Goal: Task Accomplishment & Management: Manage account settings

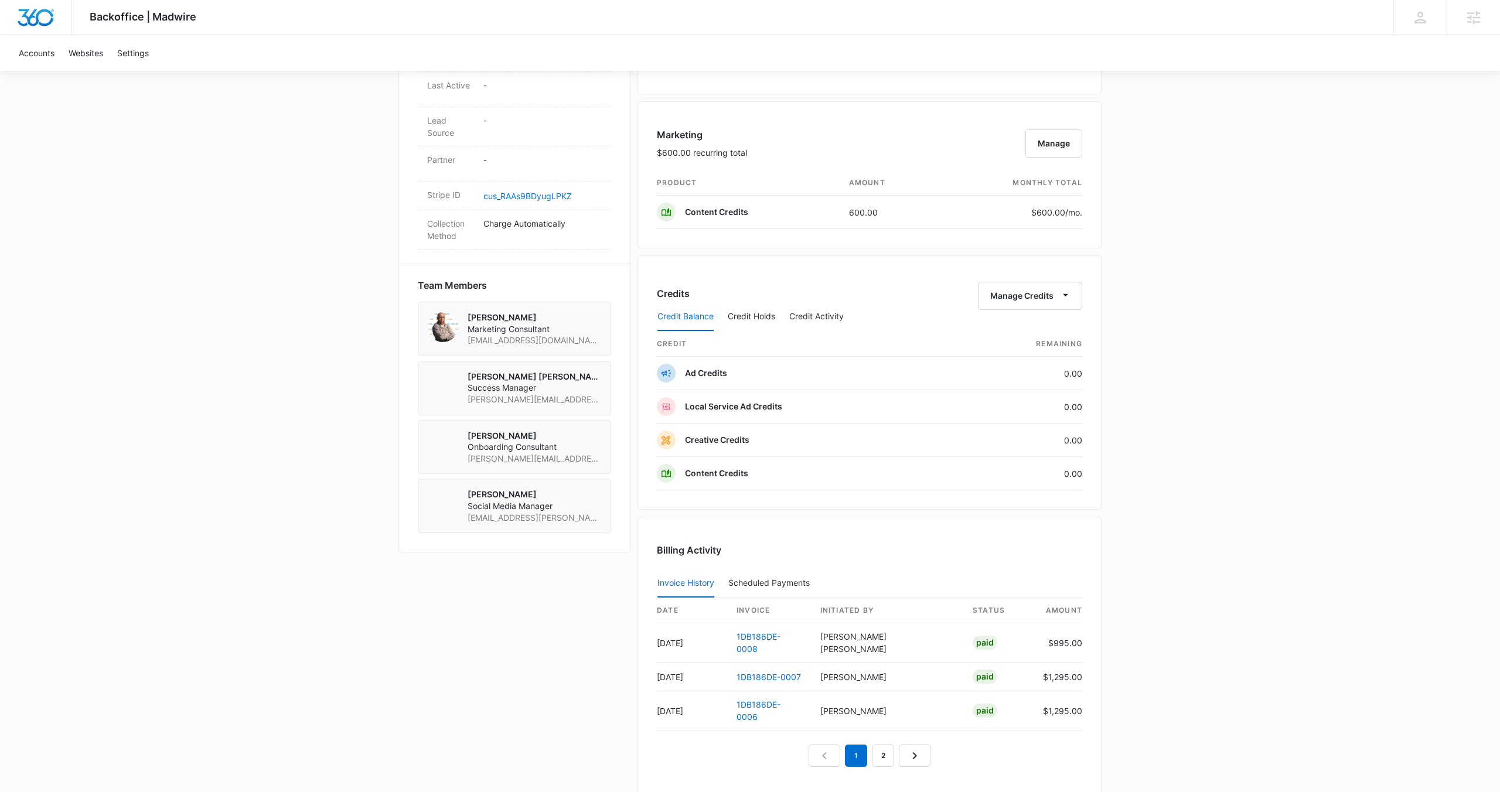
scroll to position [665, 0]
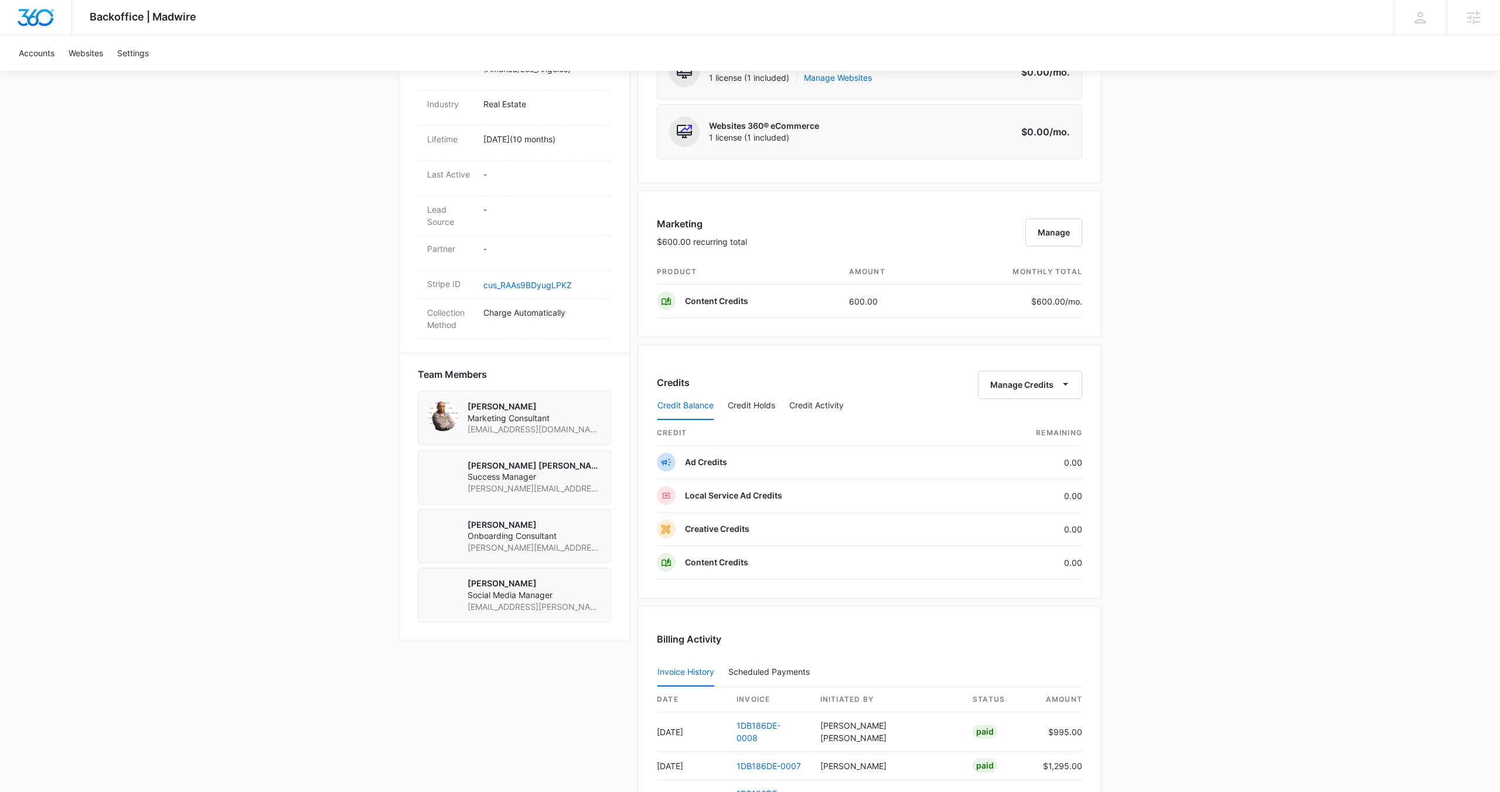
scroll to position [565, 0]
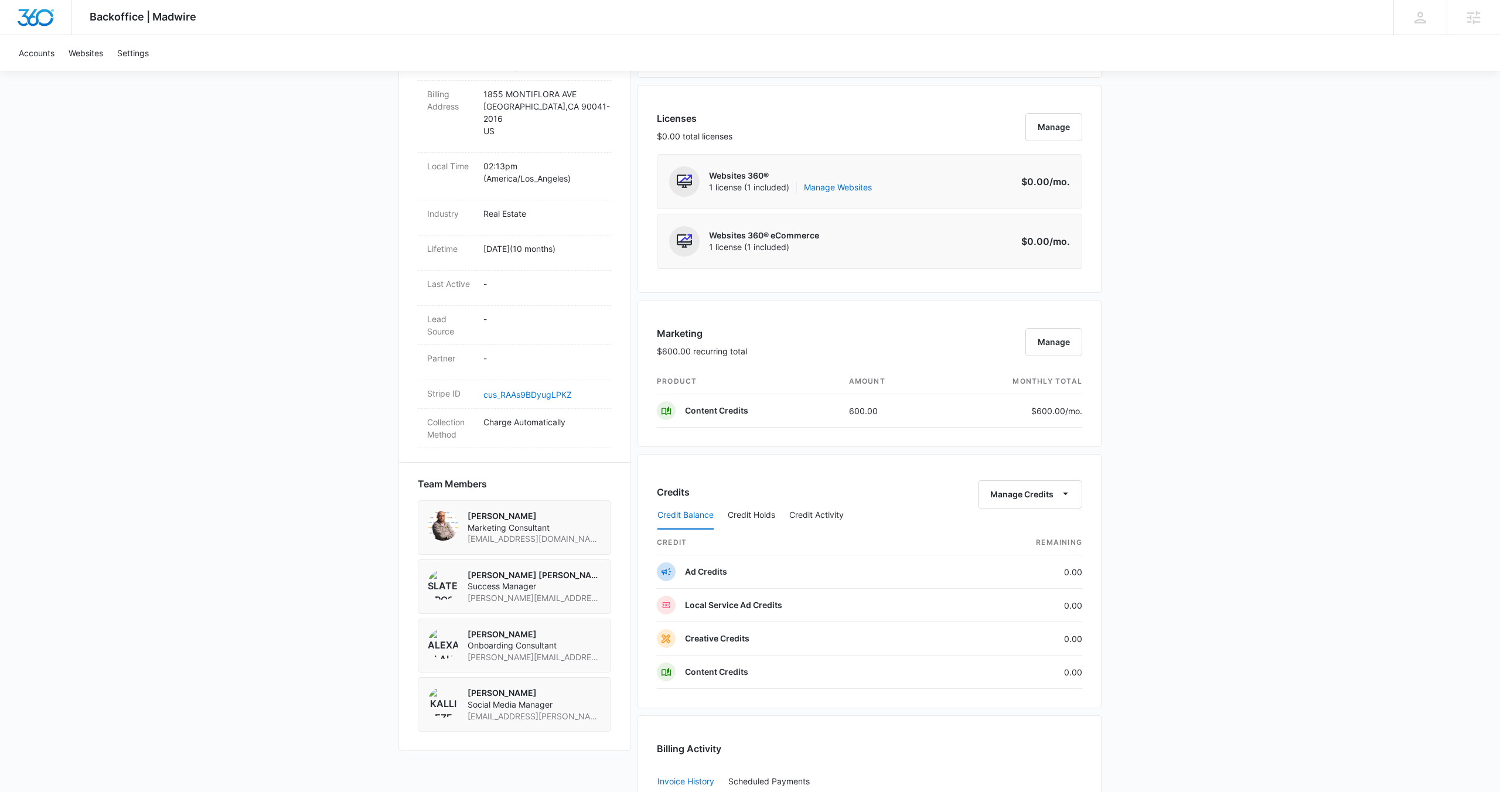
scroll to position [459, 0]
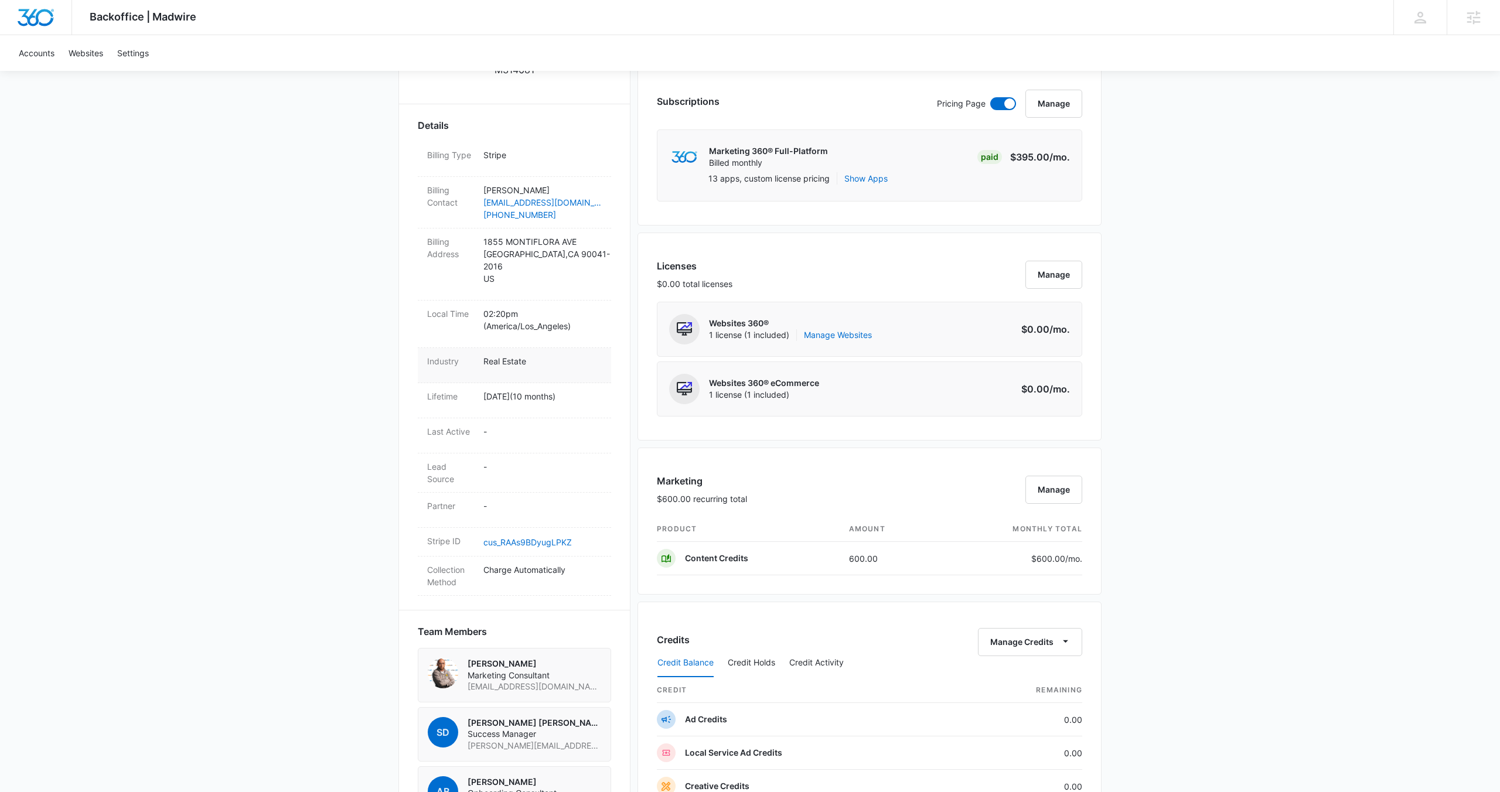
scroll to position [443, 0]
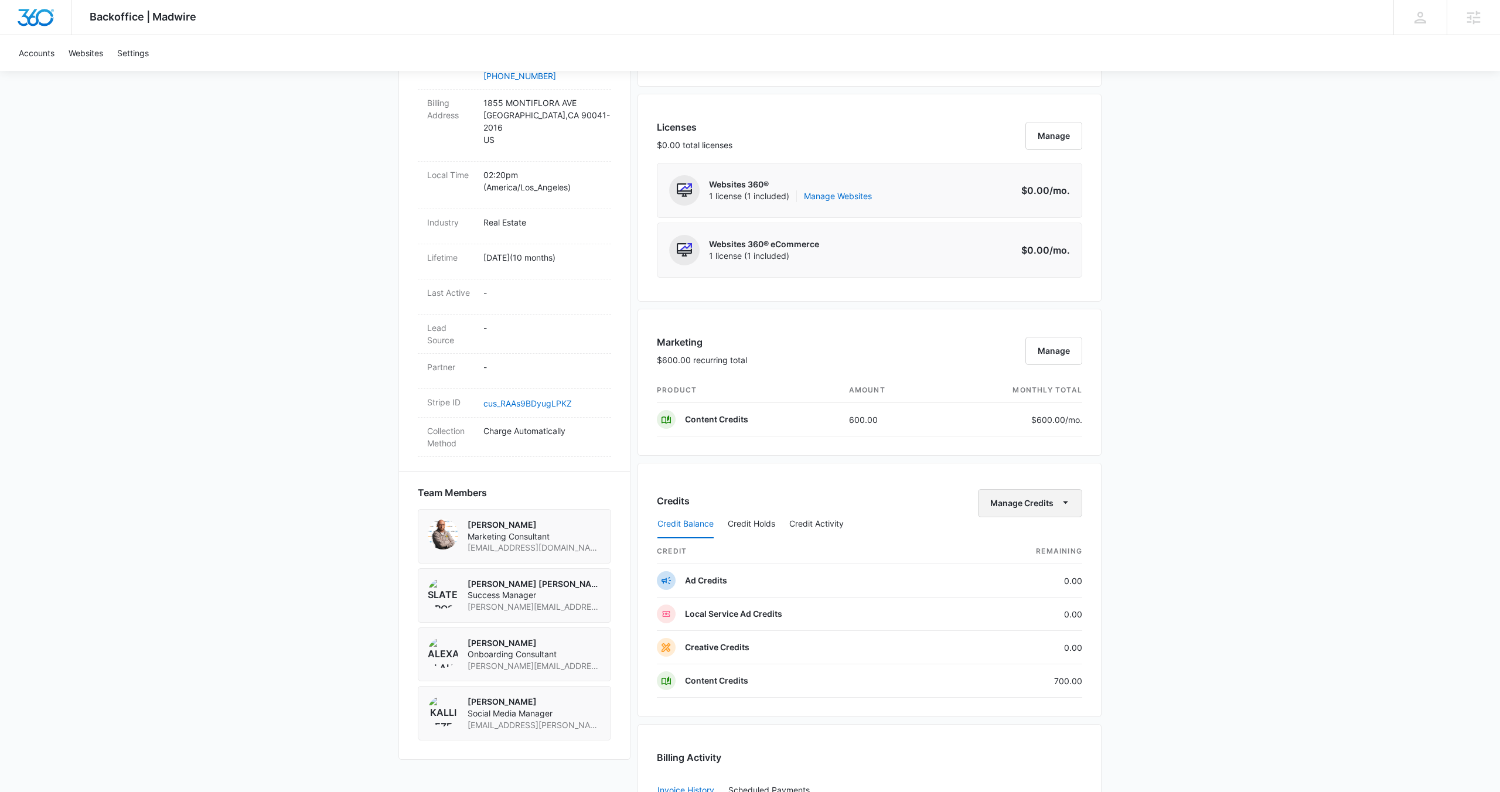
click at [1008, 506] on button "Manage Credits" at bounding box center [1030, 503] width 104 height 28
click at [1009, 537] on div "Transfer Credits" at bounding box center [1024, 541] width 62 height 8
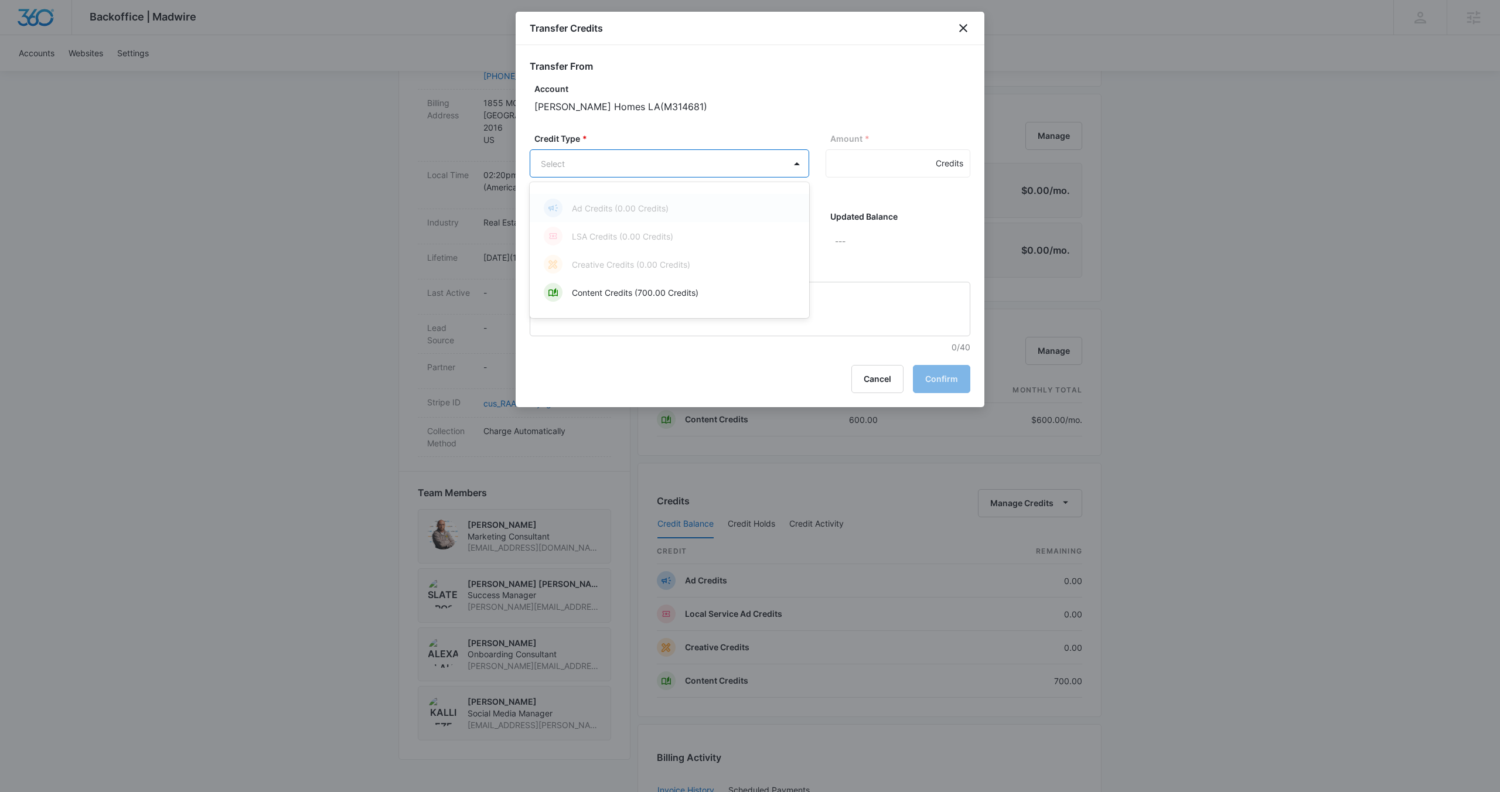
click at [701, 171] on body "Backoffice | Madwire Apps Settings SD Slater Drost slater.drost@madwire.com My …" at bounding box center [750, 403] width 1500 height 1693
click at [702, 283] on div "Content Credits (700.00 Credits)" at bounding box center [668, 292] width 249 height 19
click at [679, 234] on body "Backoffice | Madwire Apps Settings SD Slater Drost slater.drost@madwire.com My …" at bounding box center [750, 403] width 1500 height 1693
click at [696, 327] on div at bounding box center [750, 396] width 1500 height 792
click at [703, 326] on textarea "Memo" at bounding box center [750, 310] width 440 height 54
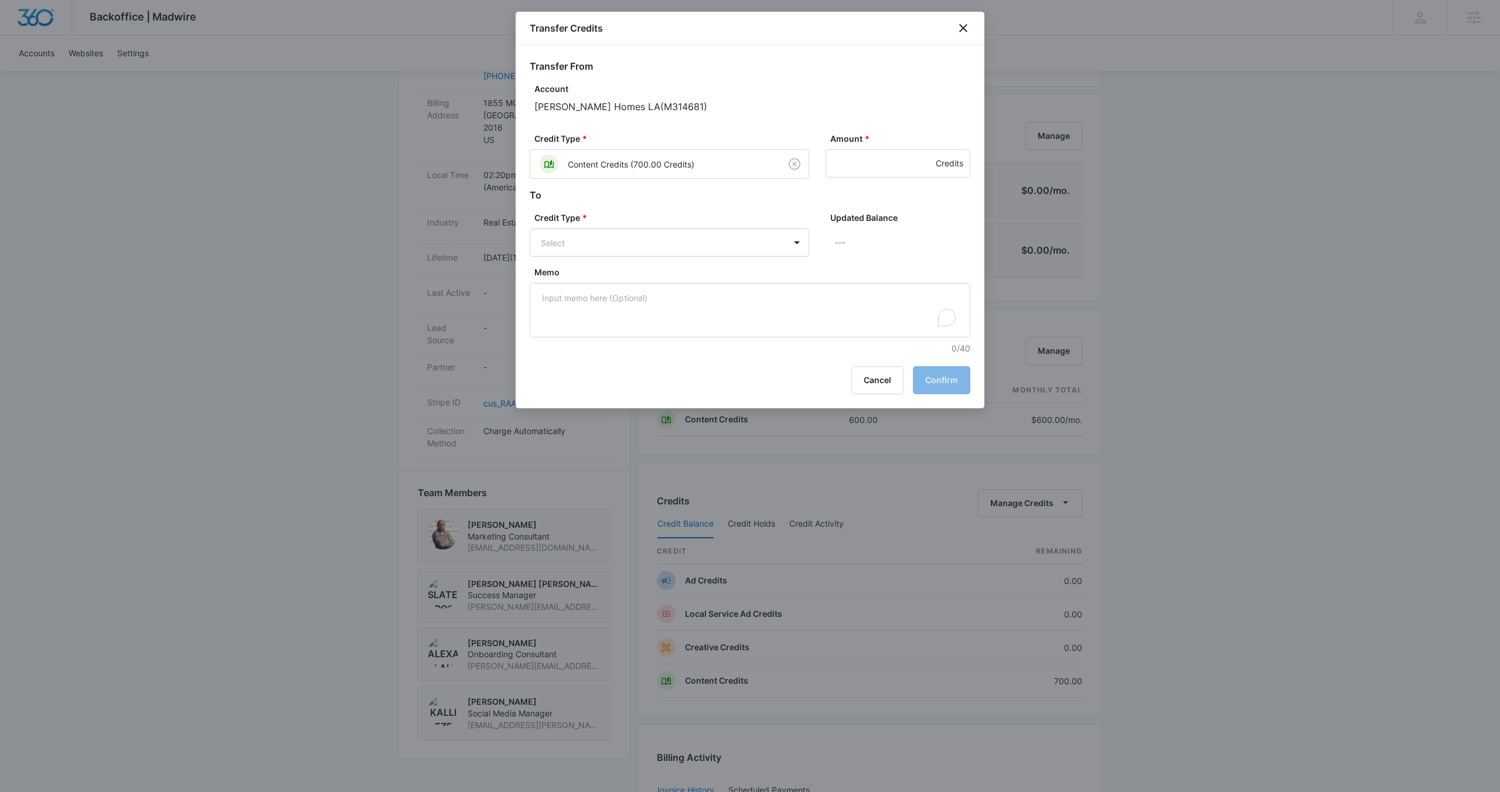
click at [715, 214] on label "Credit Type *" at bounding box center [673, 217] width 279 height 12
click at [720, 233] on body "Backoffice | Madwire Apps Settings SD Slater Drost slater.drost@madwire.com My …" at bounding box center [750, 403] width 1500 height 1693
click at [747, 169] on div at bounding box center [750, 396] width 1500 height 792
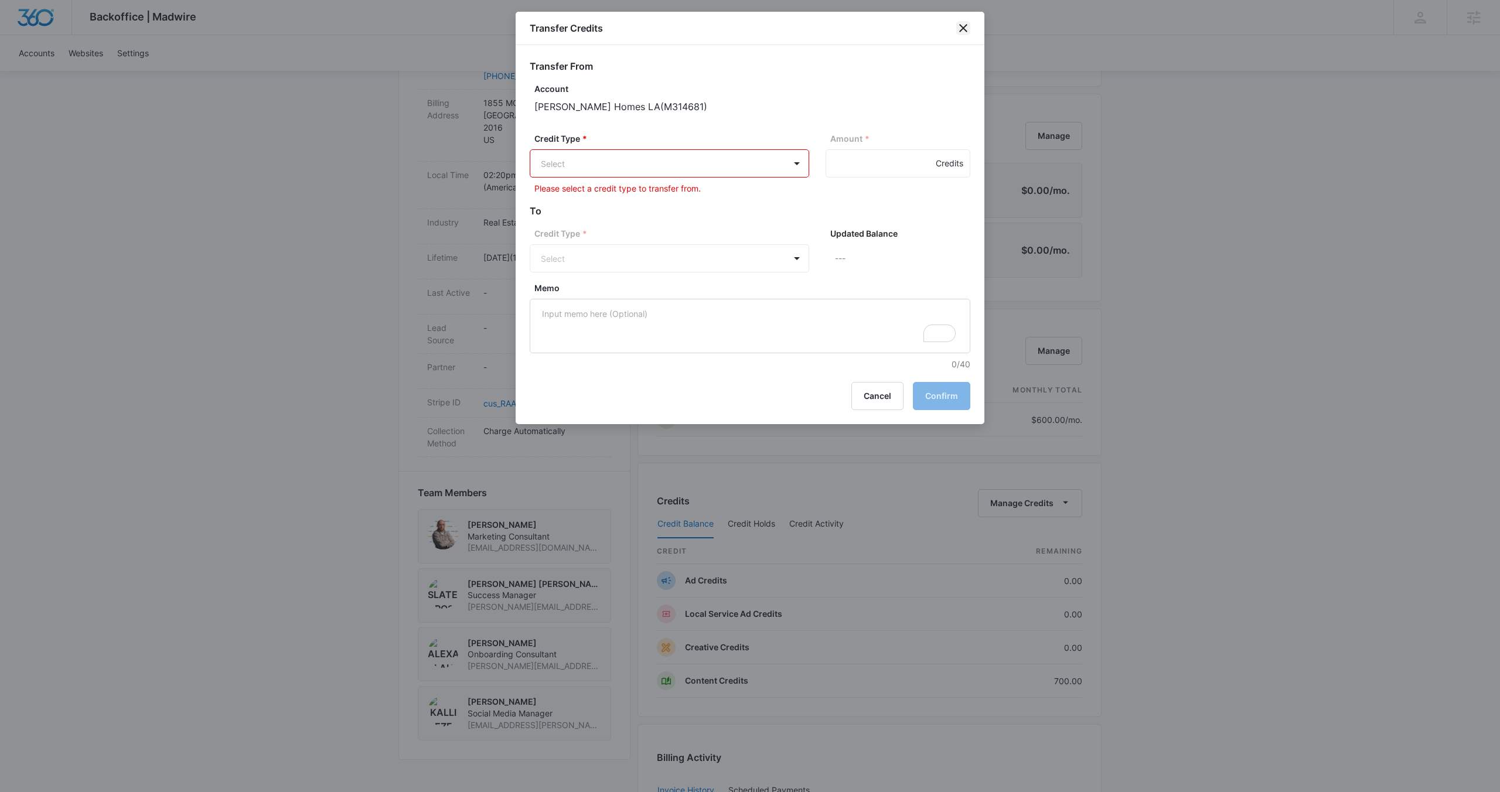
click at [964, 26] on icon "close" at bounding box center [963, 28] width 8 height 8
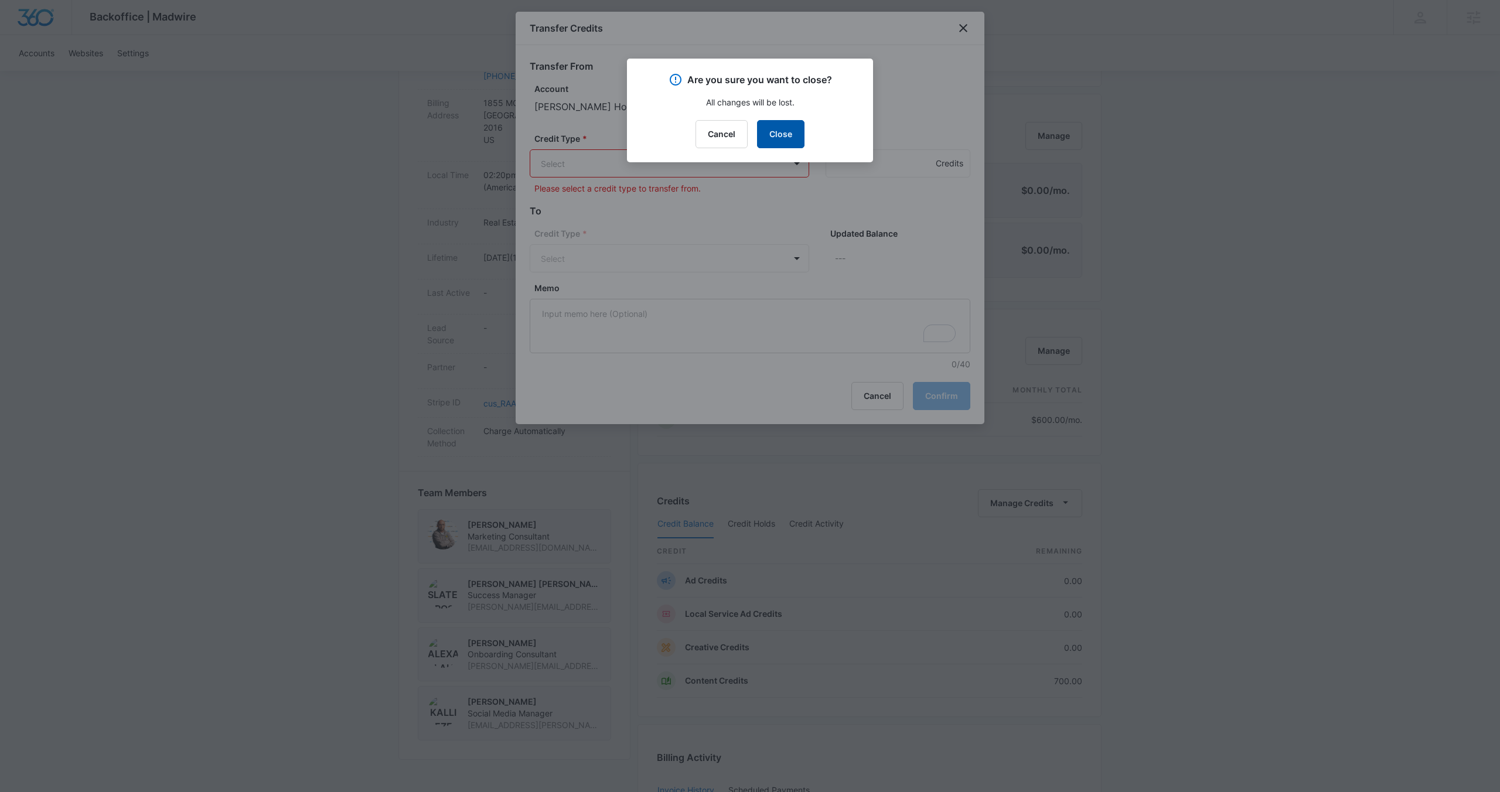
click at [762, 134] on button "Close" at bounding box center [780, 134] width 47 height 28
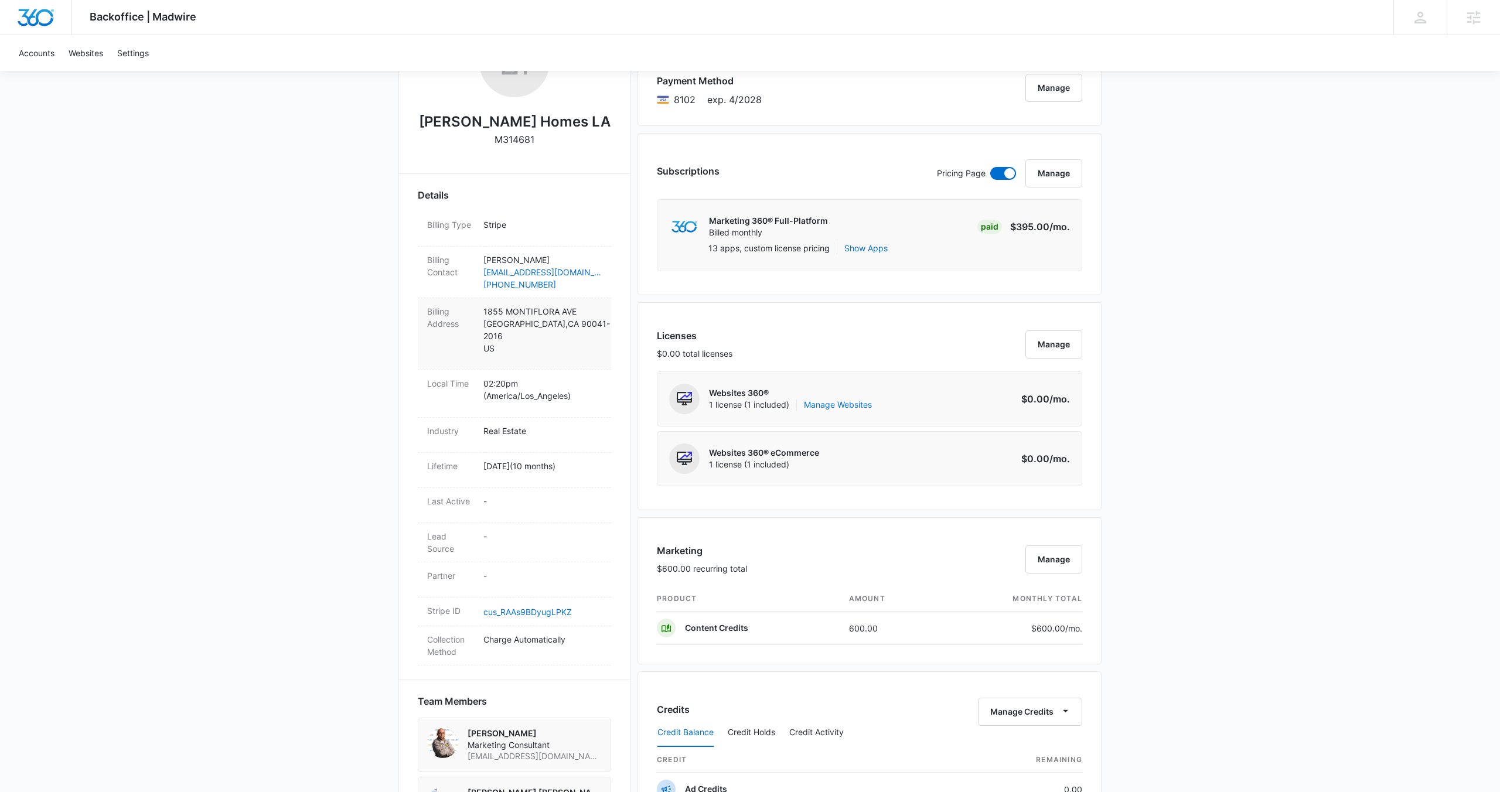
scroll to position [0, 0]
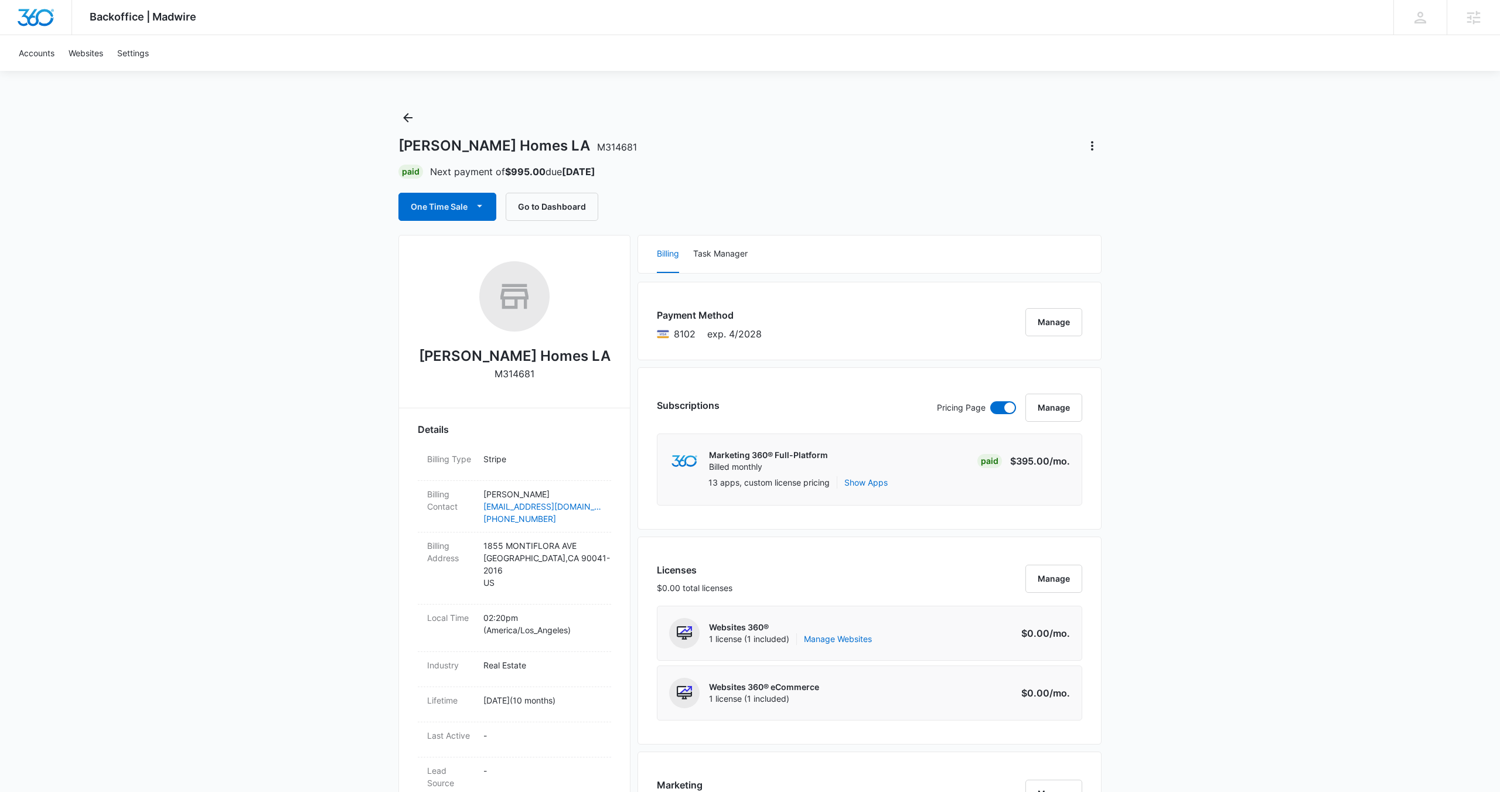
click at [597, 149] on span "M314681" at bounding box center [617, 147] width 40 height 12
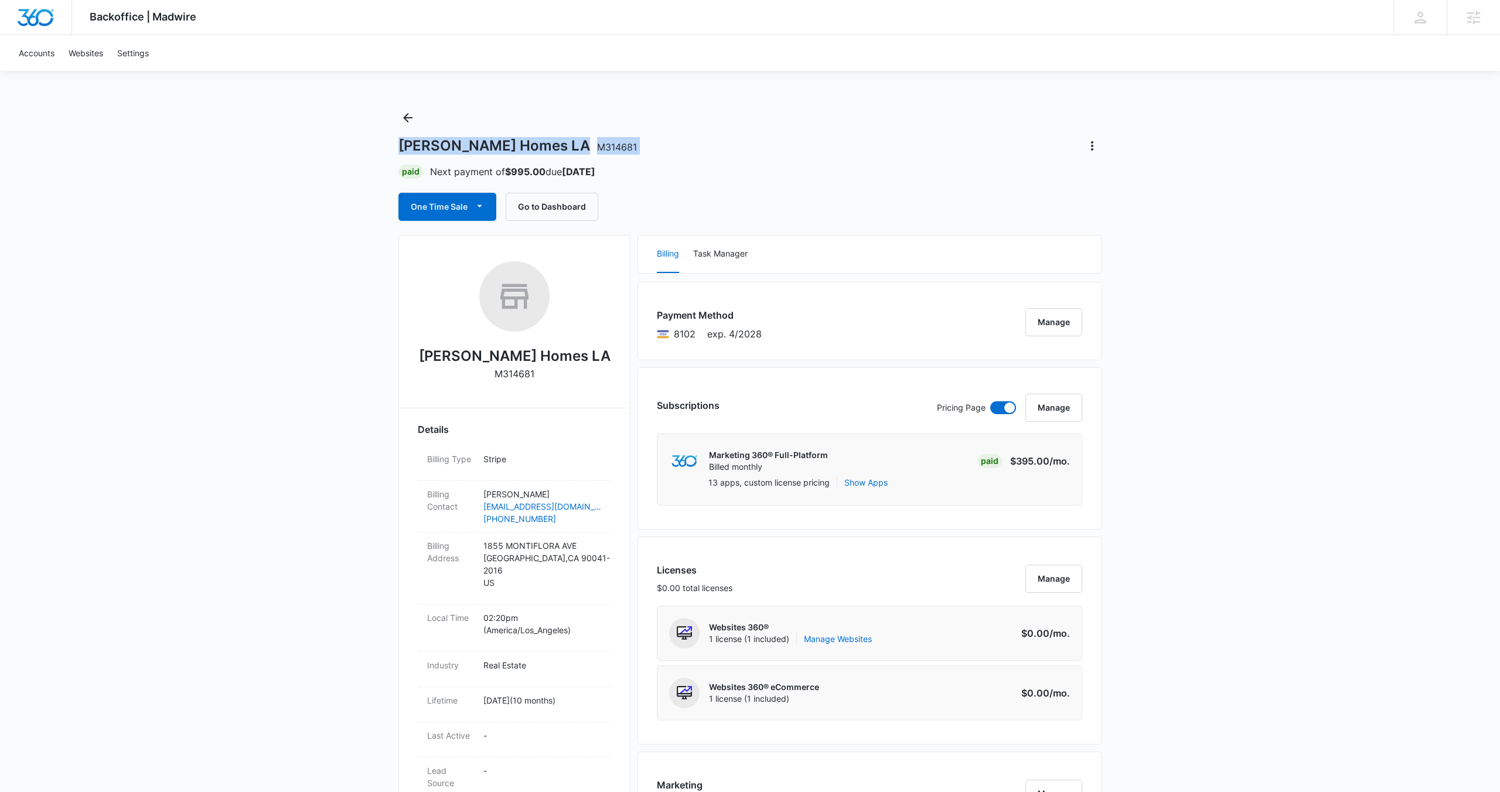
click at [597, 144] on span "M314681" at bounding box center [617, 147] width 40 height 12
drag, startPoint x: 515, startPoint y: 144, endPoint x: 562, endPoint y: 144, distance: 47.4
click at [562, 144] on div "Clark Homes LA M314681" at bounding box center [749, 145] width 703 height 19
drag, startPoint x: 562, startPoint y: 146, endPoint x: 515, endPoint y: 146, distance: 46.9
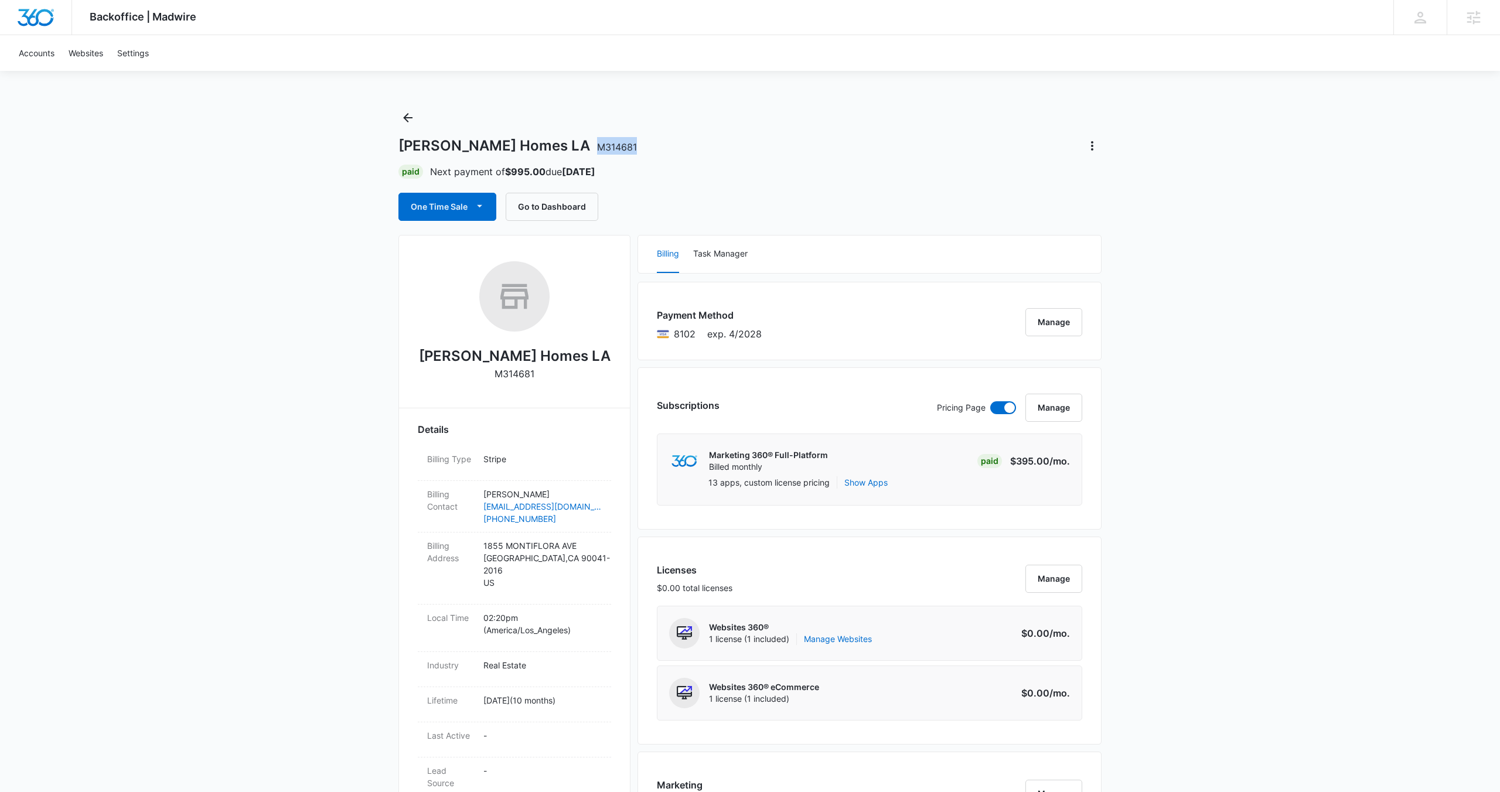
click at [515, 146] on div "Clark Homes LA M314681" at bounding box center [749, 145] width 703 height 19
copy span "M314681"
